Goal: Task Accomplishment & Management: Use online tool/utility

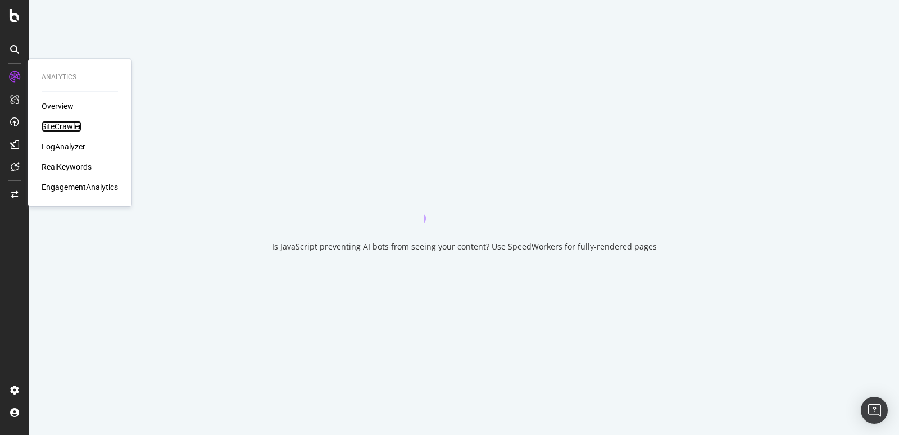
click at [54, 129] on div "SiteCrawler" at bounding box center [62, 126] width 40 height 11
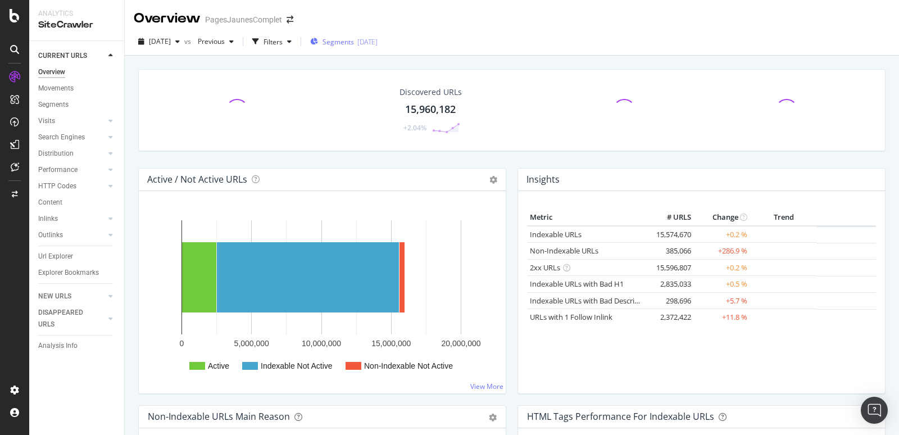
click at [354, 43] on span "Segments" at bounding box center [337, 42] width 31 height 10
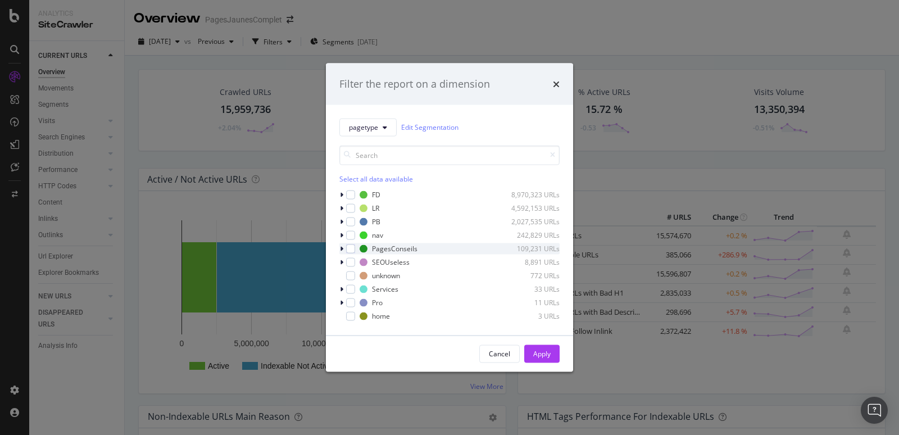
click at [340, 250] on icon "modal" at bounding box center [341, 248] width 3 height 7
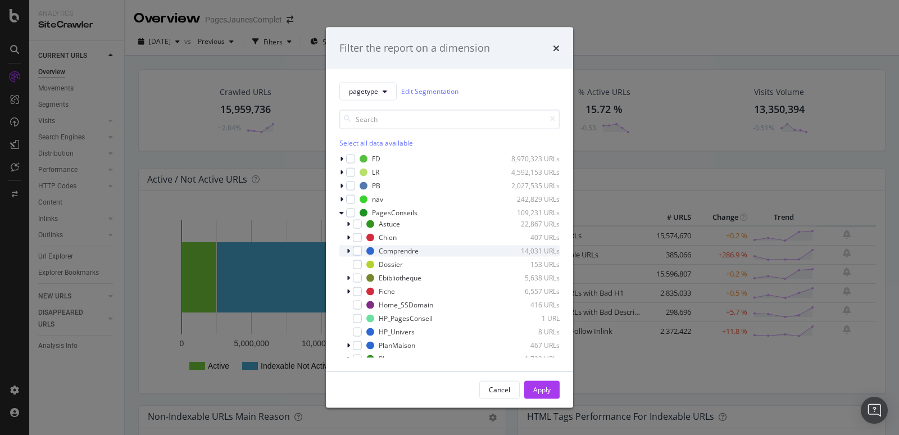
click at [348, 251] on icon "modal" at bounding box center [348, 250] width 3 height 7
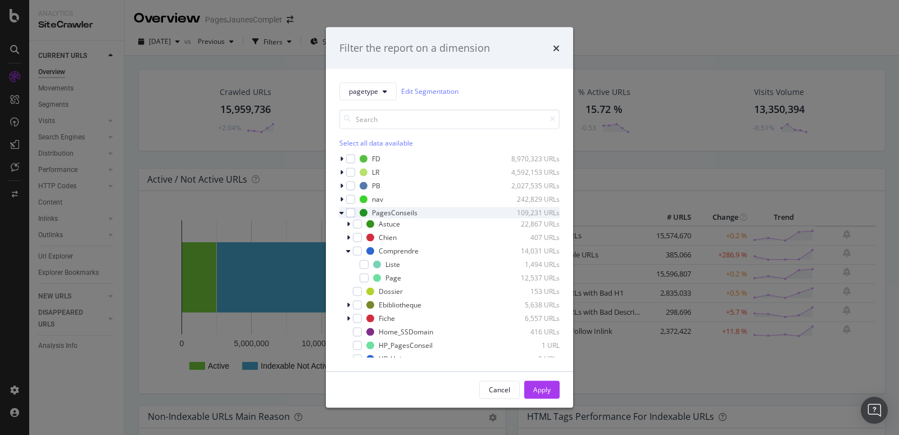
click at [344, 213] on div "modal" at bounding box center [342, 212] width 7 height 11
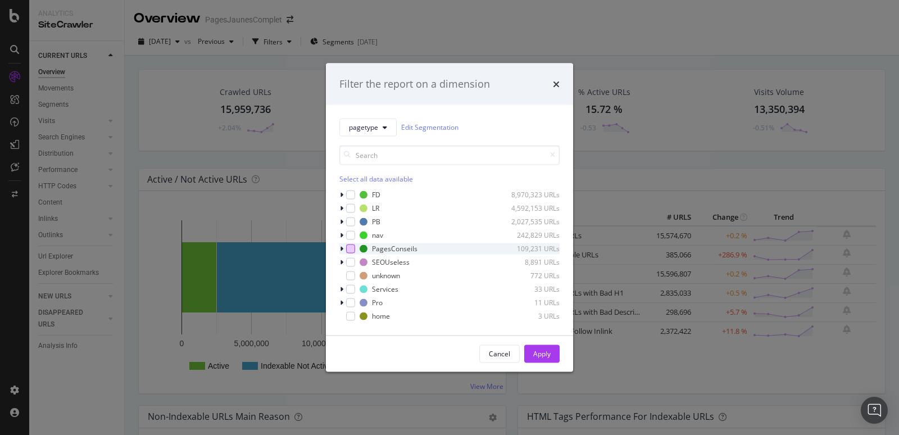
click at [351, 251] on div "modal" at bounding box center [350, 248] width 9 height 9
click at [555, 356] on button "Apply" at bounding box center [541, 353] width 35 height 18
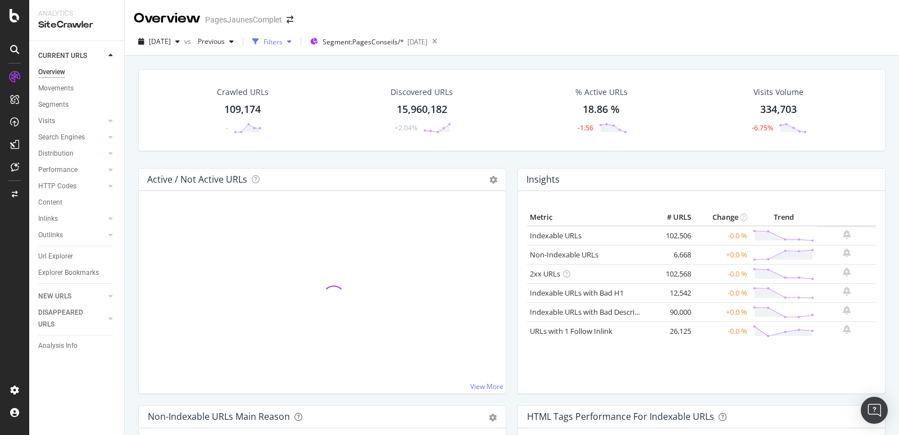
click at [283, 37] on div "Filters" at bounding box center [272, 42] width 19 height 10
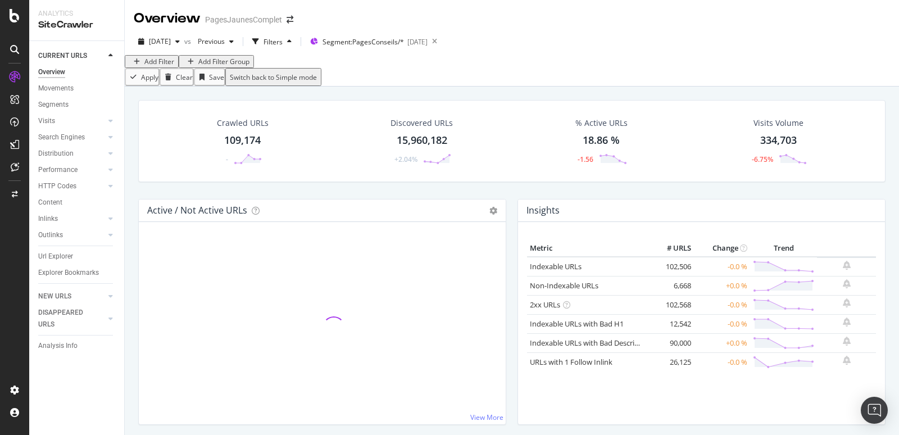
click at [161, 66] on div "Add Filter" at bounding box center [159, 62] width 30 height 10
type input "n"
click at [371, 86] on div "Apply Clear Save Switch back to Simple mode" at bounding box center [512, 77] width 774 height 18
